Goal: Task Accomplishment & Management: Use online tool/utility

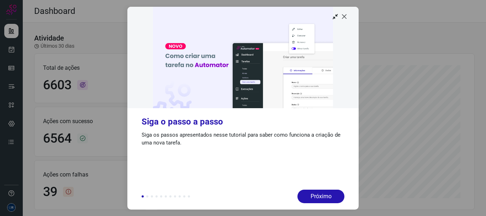
click at [347, 17] on icon at bounding box center [344, 16] width 7 height 7
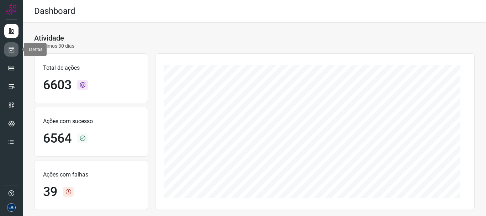
click at [12, 52] on icon at bounding box center [11, 49] width 7 height 7
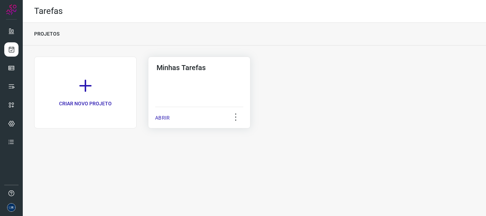
click at [160, 118] on p "ABRIR" at bounding box center [162, 117] width 15 height 7
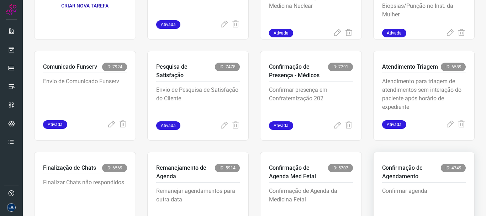
scroll to position [150, 0]
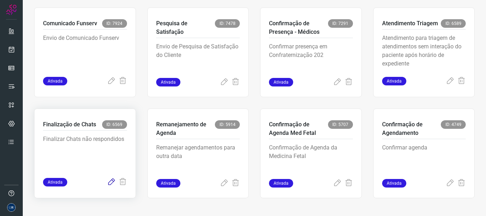
click at [109, 183] on icon at bounding box center [111, 182] width 9 height 9
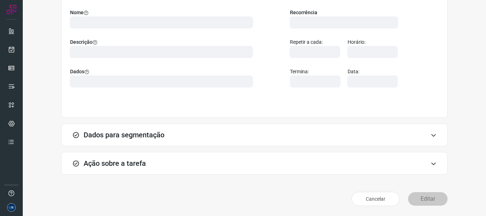
scroll to position [62, 0]
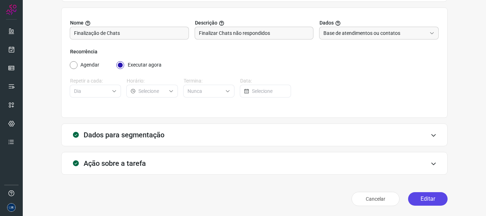
click at [417, 200] on button "Editar" at bounding box center [427, 199] width 39 height 14
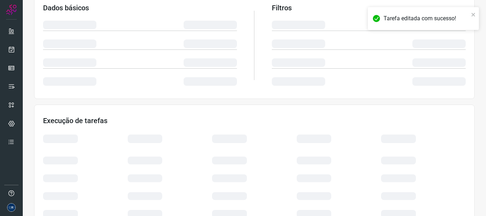
scroll to position [164, 0]
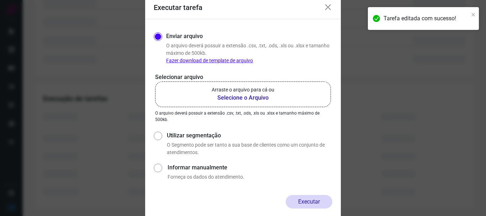
click at [180, 138] on label "Utilizar segmentação" at bounding box center [249, 135] width 165 height 9
click at [161, 138] on input "Utilizar segmentação" at bounding box center [157, 143] width 7 height 26
radio input "true"
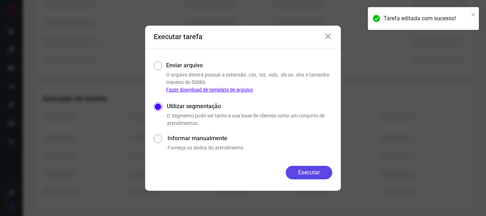
click at [307, 166] on form "Executar tarefa Enviar arquivo O arquivo deverá possuir a extensão .csv, .txt, …" at bounding box center [243, 108] width 196 height 165
click at [301, 172] on button "Executar" at bounding box center [309, 173] width 47 height 14
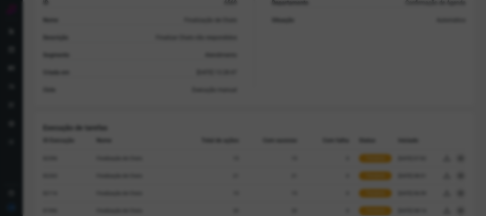
click at [323, 62] on div at bounding box center [243, 108] width 486 height 216
